Goal: Find specific page/section: Find specific page/section

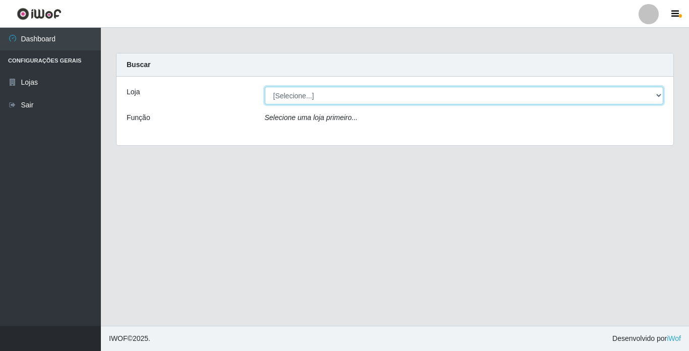
click at [401, 96] on select "[Selecione...] Bemais Supermercados - [GEOGRAPHIC_DATA]" at bounding box center [464, 96] width 399 height 18
select select "250"
click at [265, 87] on select "[Selecione...] Bemais Supermercados - [GEOGRAPHIC_DATA]" at bounding box center [464, 96] width 399 height 18
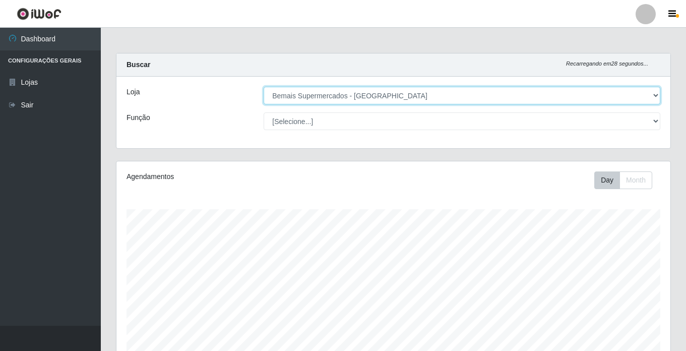
scroll to position [209, 554]
click at [461, 96] on select "[Selecione...] Bemais Supermercados - [GEOGRAPHIC_DATA]" at bounding box center [462, 96] width 397 height 18
click at [264, 87] on select "[Selecione...] Bemais Supermercados - [GEOGRAPHIC_DATA]" at bounding box center [462, 96] width 397 height 18
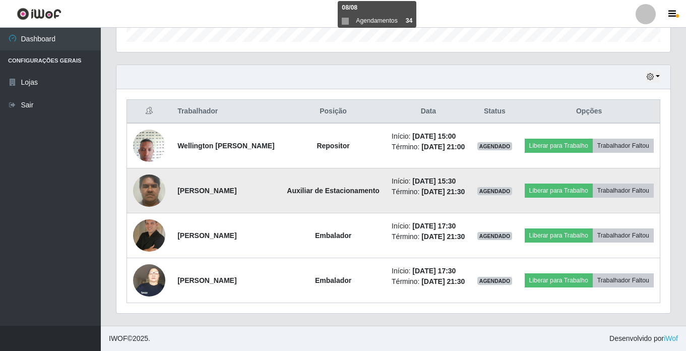
scroll to position [349, 0]
